Goal: Use online tool/utility: Utilize a website feature to perform a specific function

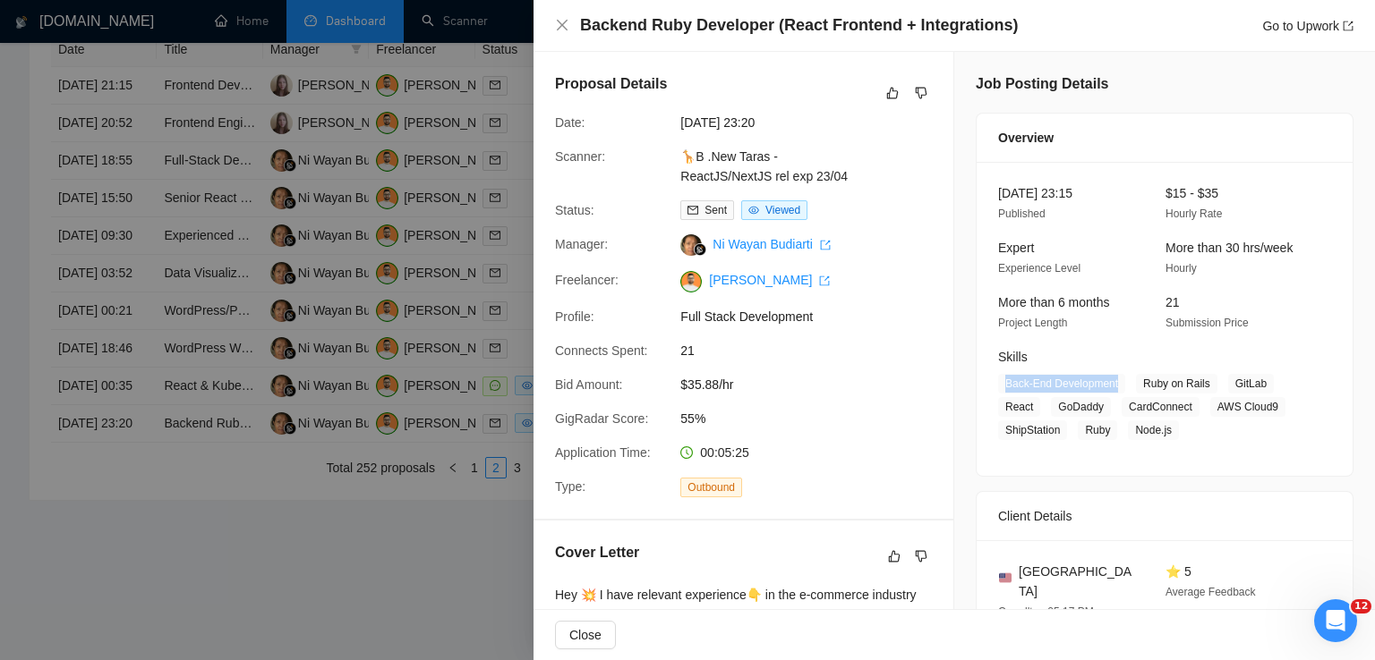
scroll to position [47, 0]
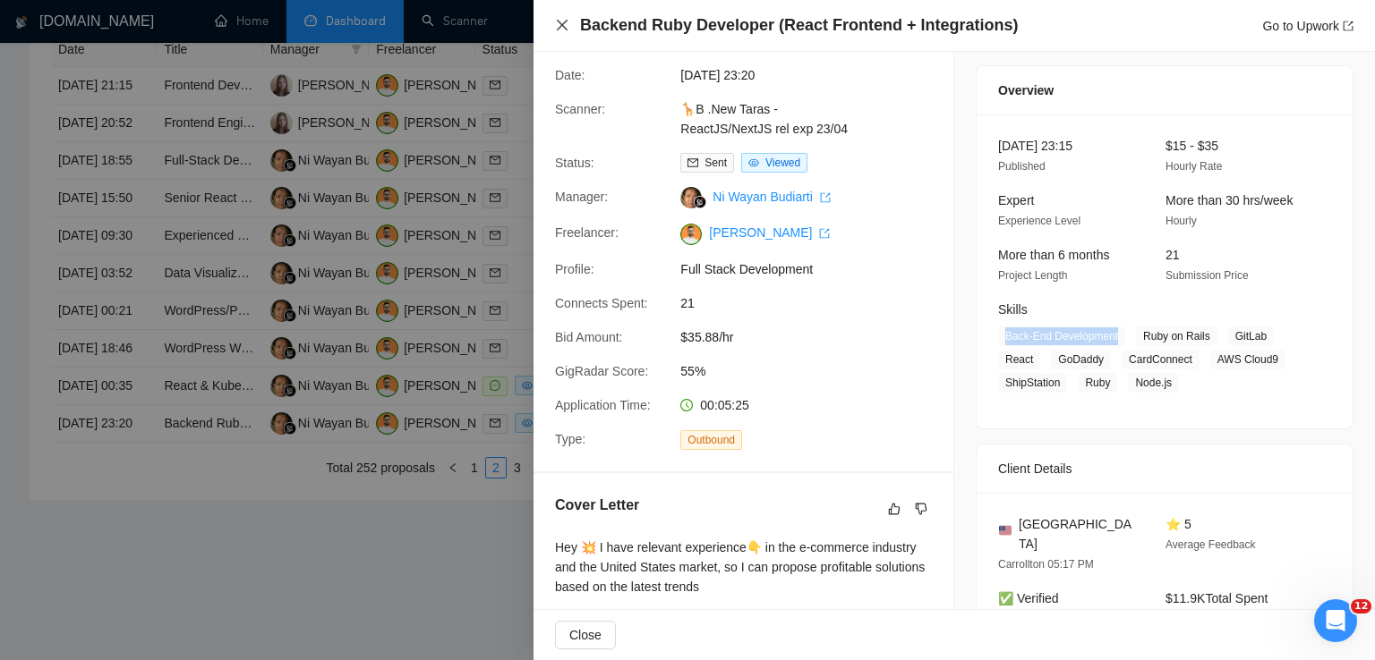
click at [568, 25] on icon "close" at bounding box center [562, 25] width 14 height 14
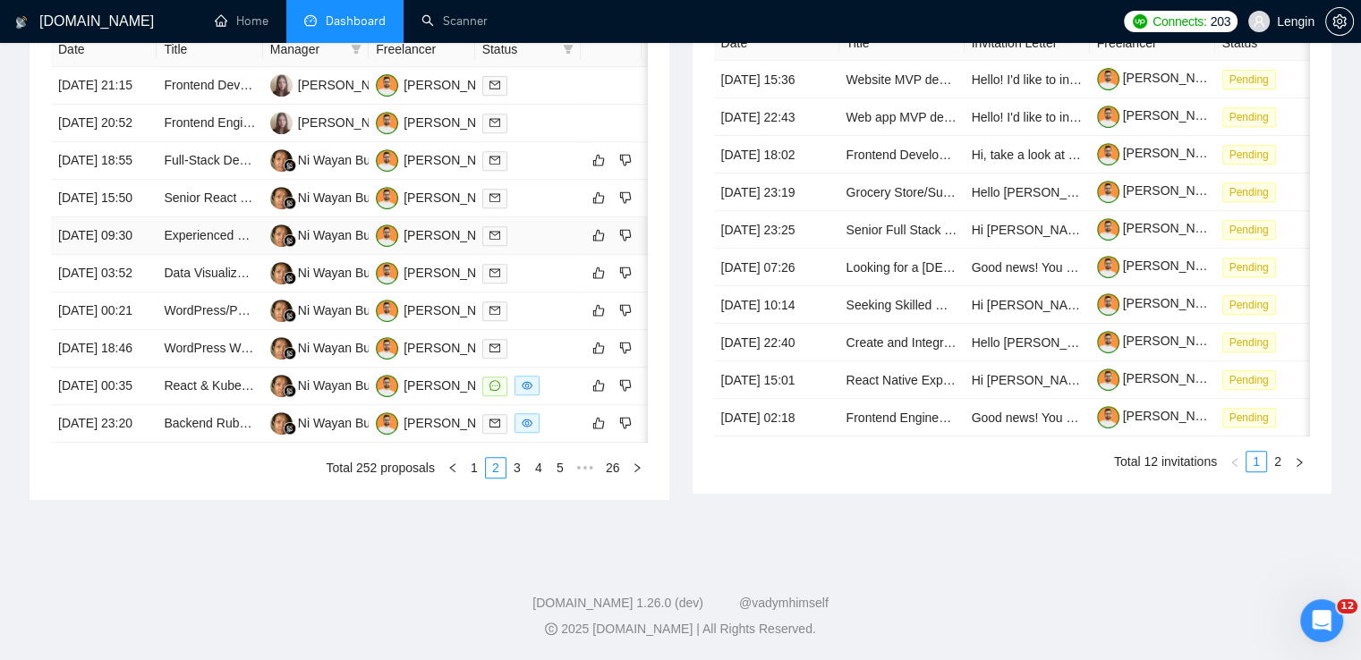
scroll to position [79, 0]
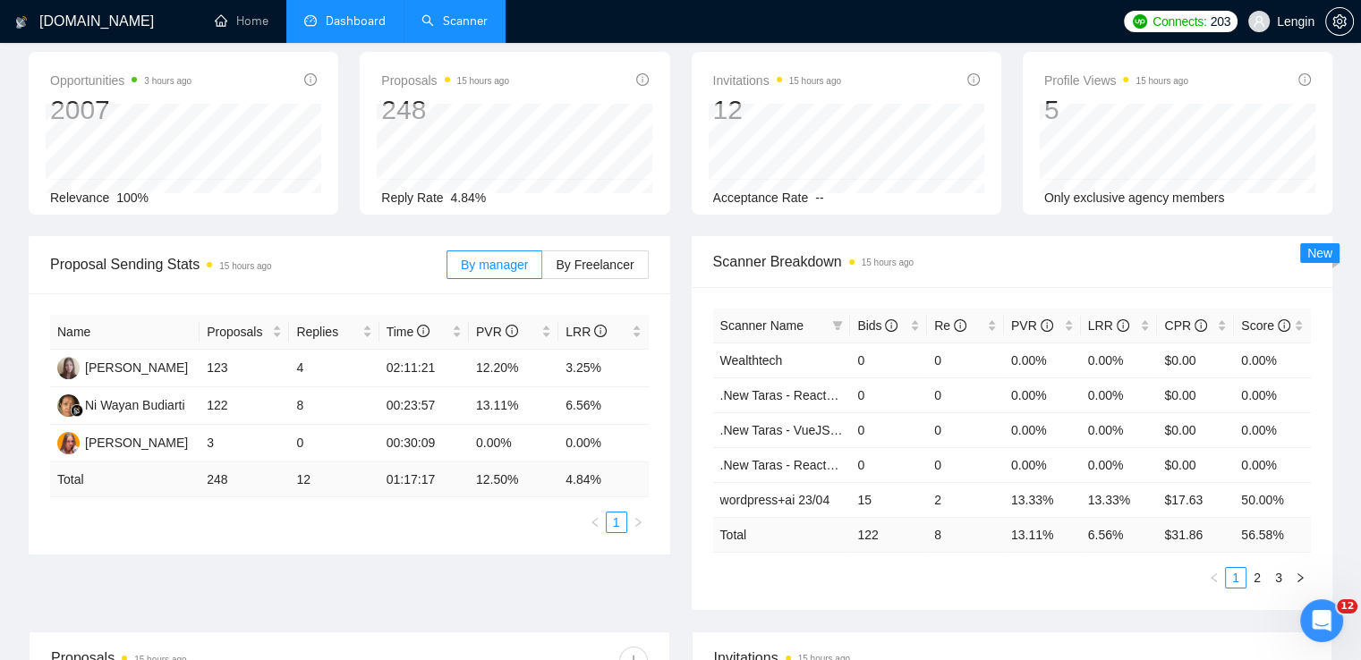
click at [452, 13] on link "Scanner" at bounding box center [455, 20] width 66 height 15
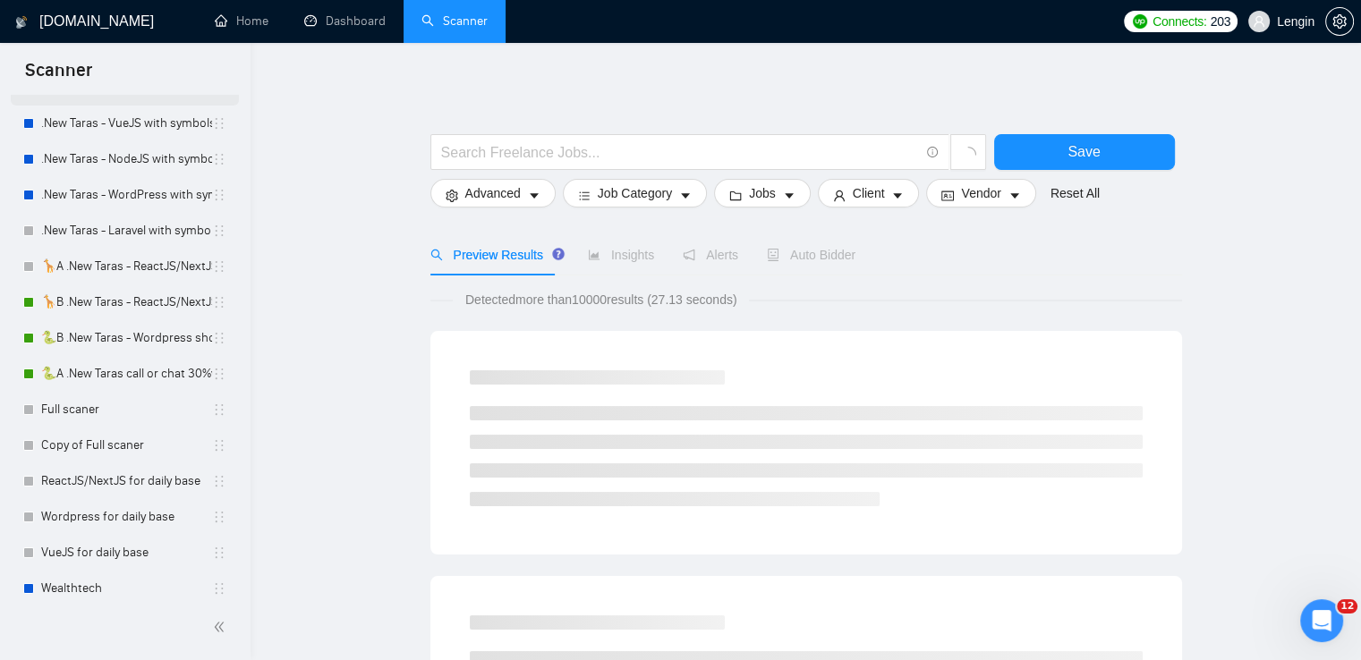
scroll to position [329, 0]
click at [132, 282] on link "🦒B .New Taras - ReactJS/NextJS rel exp 23/04" at bounding box center [126, 299] width 171 height 36
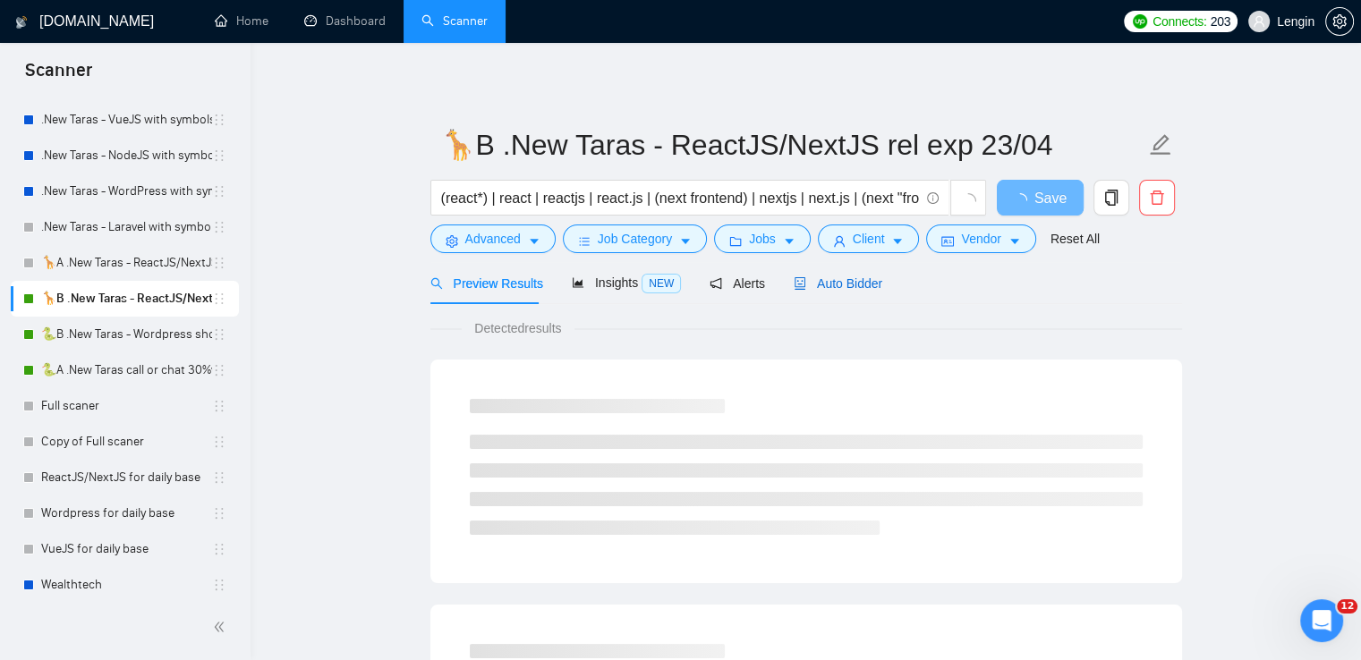
click at [852, 288] on span "Auto Bidder" at bounding box center [838, 284] width 89 height 14
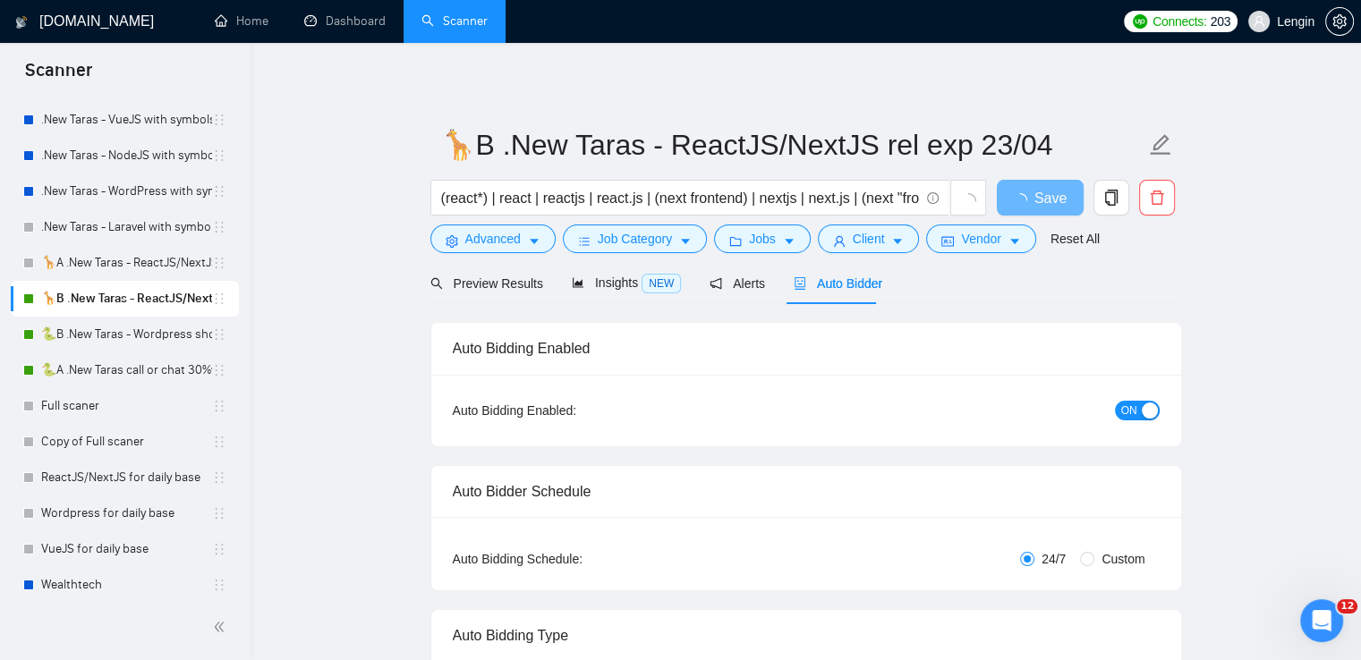
radio input "false"
radio input "true"
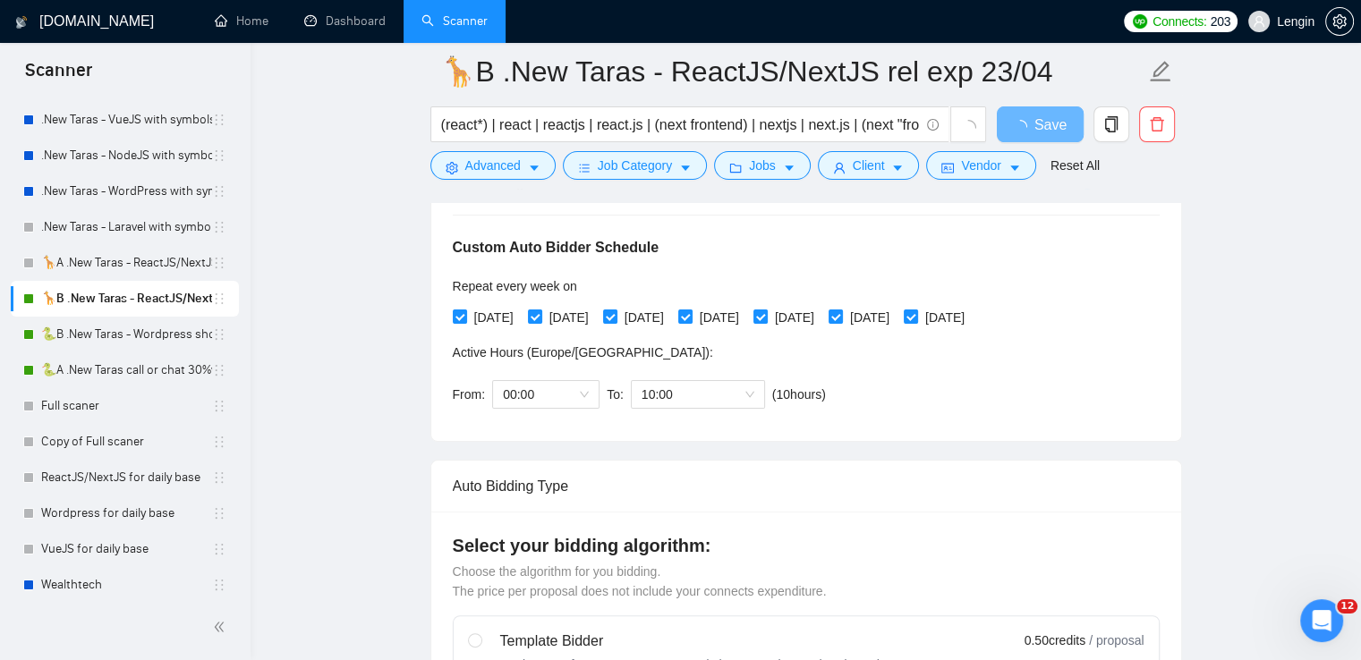
scroll to position [383, 0]
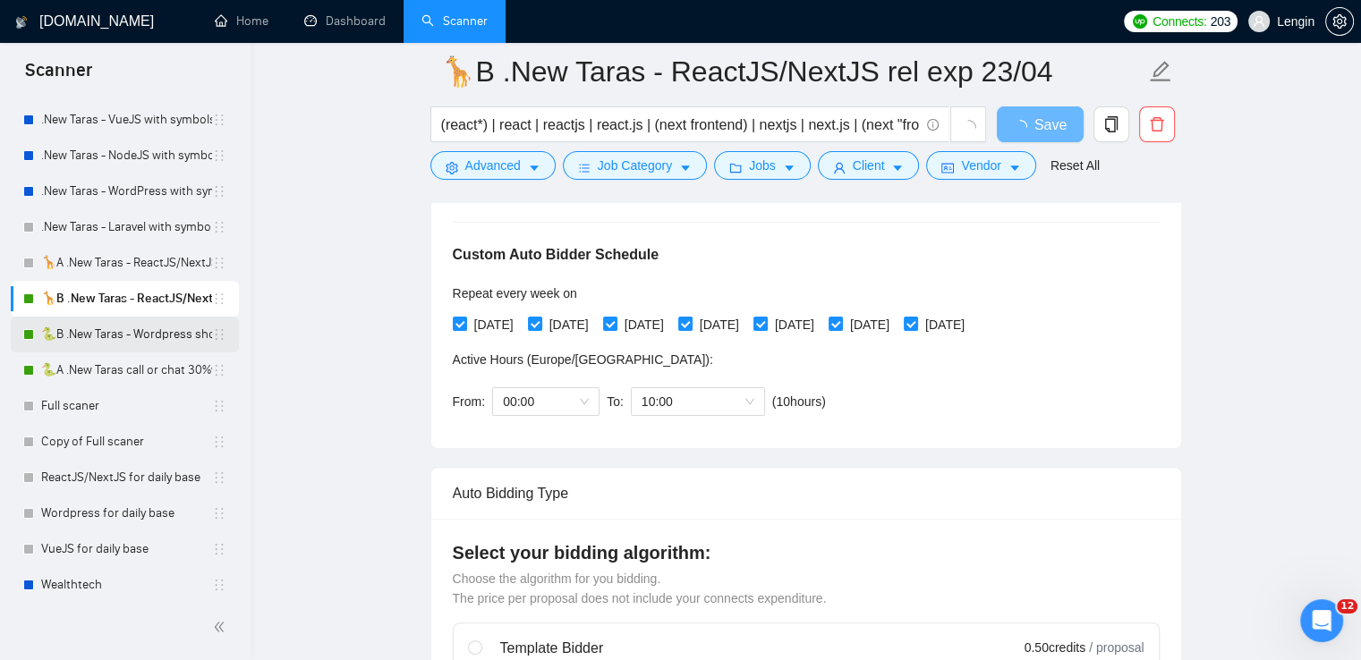
click at [156, 329] on link "🐍B .New Taras - Wordpress short 23/04" at bounding box center [126, 335] width 171 height 36
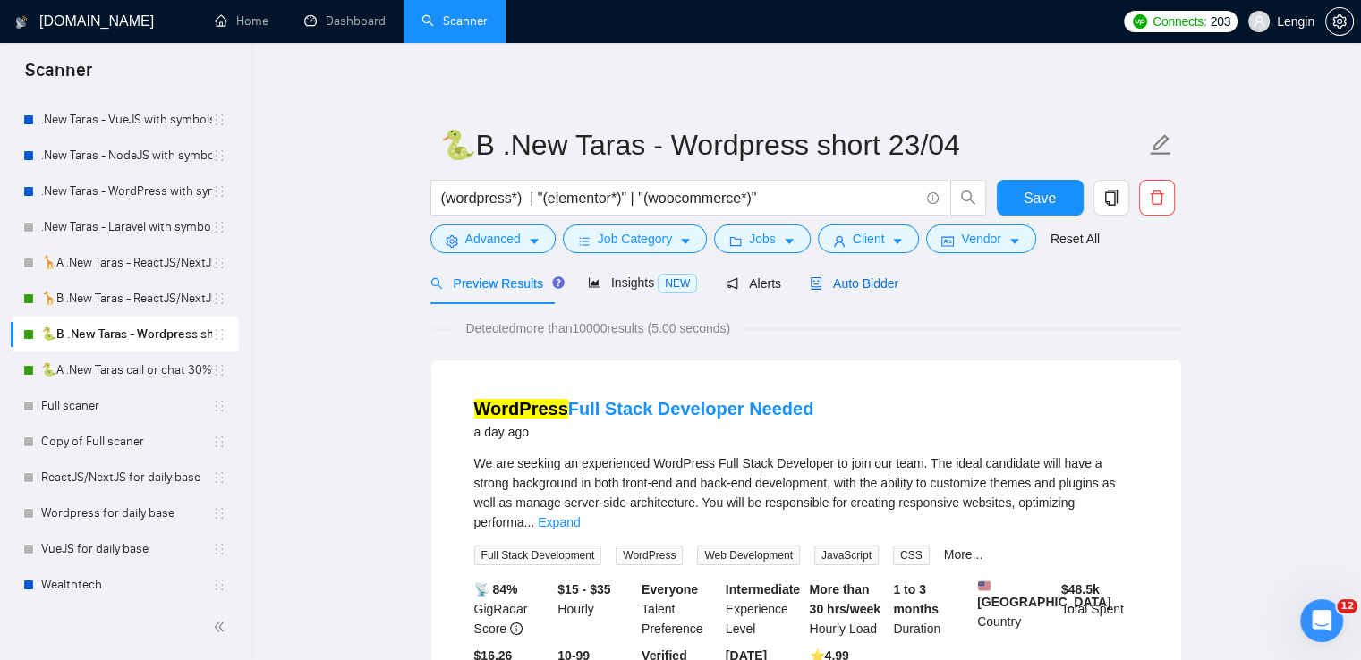
click at [856, 284] on span "Auto Bidder" at bounding box center [854, 284] width 89 height 14
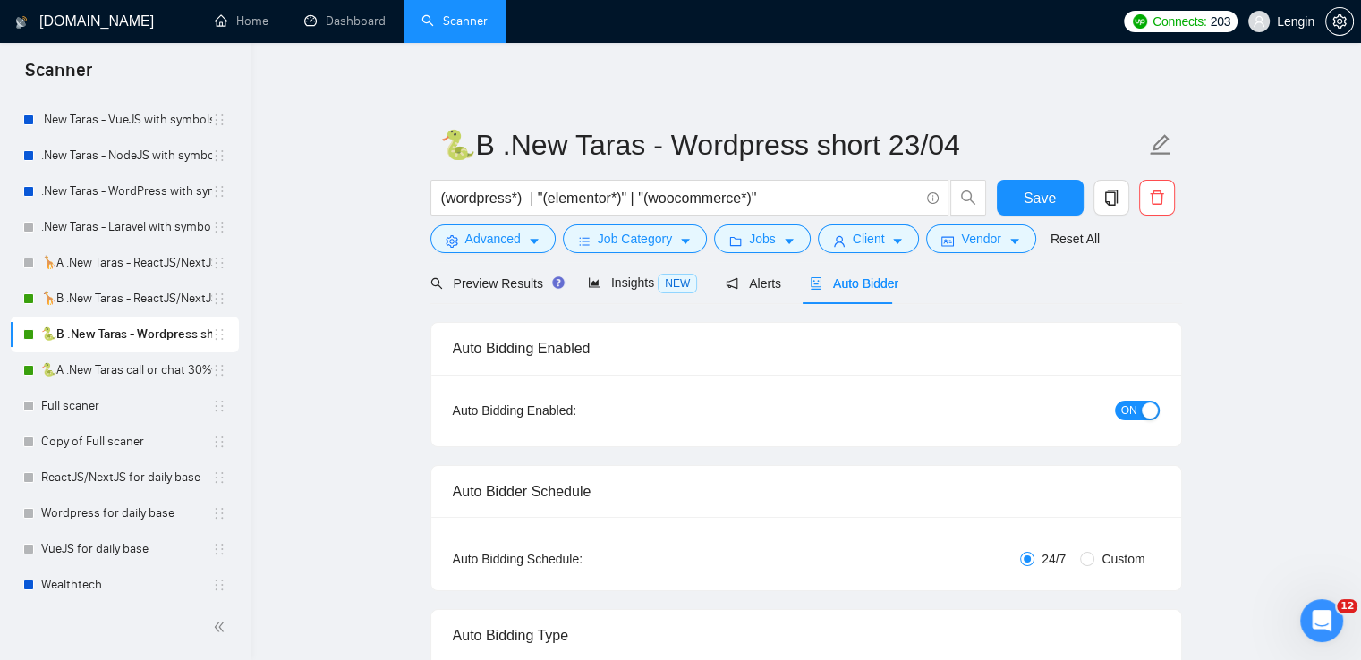
radio input "false"
radio input "true"
